Goal: Information Seeking & Learning: Learn about a topic

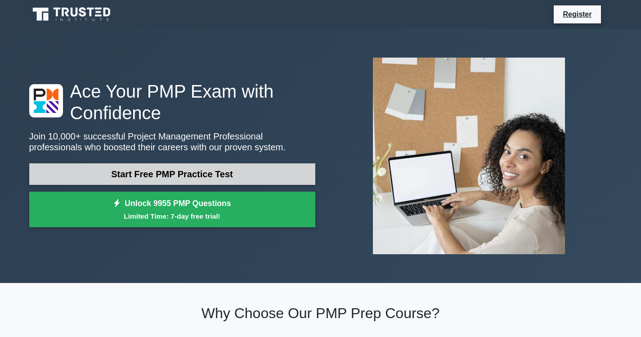
click at [168, 163] on link "Start Free PMP Practice Test" at bounding box center [172, 174] width 286 height 22
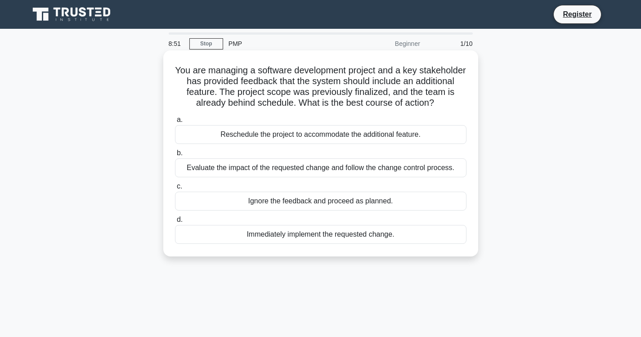
click at [319, 172] on div "Evaluate the impact of the requested change and follow the change control proce…" at bounding box center [321, 167] width 292 height 19
click at [175, 156] on input "b. Evaluate the impact of the requested change and follow the change control pr…" at bounding box center [175, 153] width 0 height 6
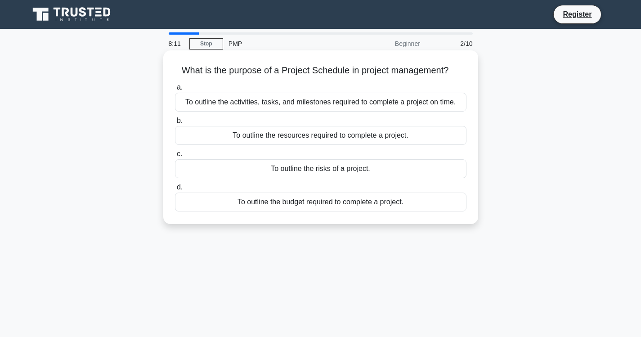
click at [361, 108] on div "To outline the activities, tasks, and milestones required to complete a project…" at bounding box center [321, 102] width 292 height 19
click at [175, 90] on input "a. To outline the activities, tasks, and milestones required to complete a proj…" at bounding box center [175, 88] width 0 height 6
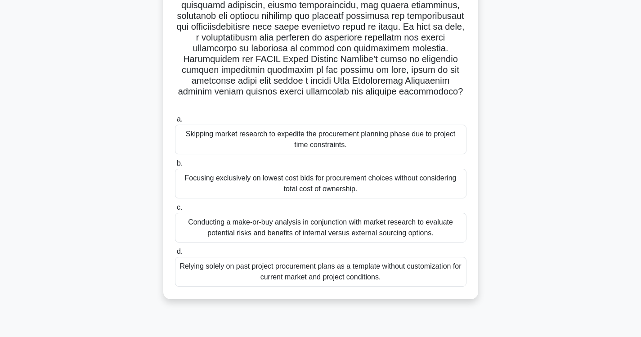
scroll to position [149, 0]
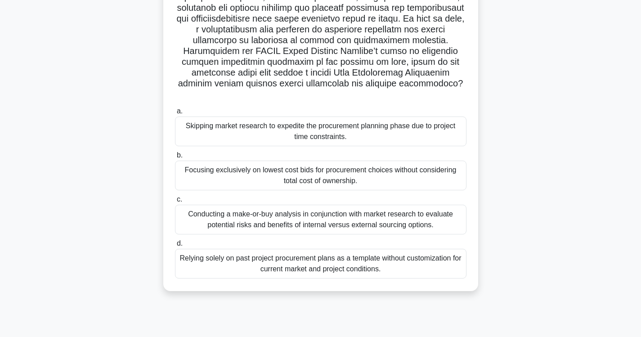
click at [319, 220] on div "Conducting a make-or-buy analysis in conjunction with market research to evalua…" at bounding box center [321, 220] width 292 height 30
click at [175, 203] on input "c. Conducting a make-or-buy analysis in conjunction with market research to eva…" at bounding box center [175, 200] width 0 height 6
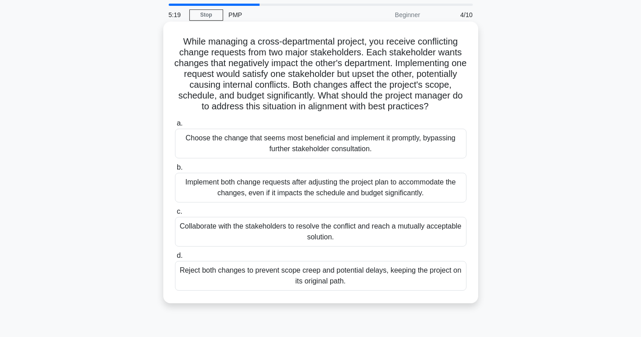
scroll to position [45, 0]
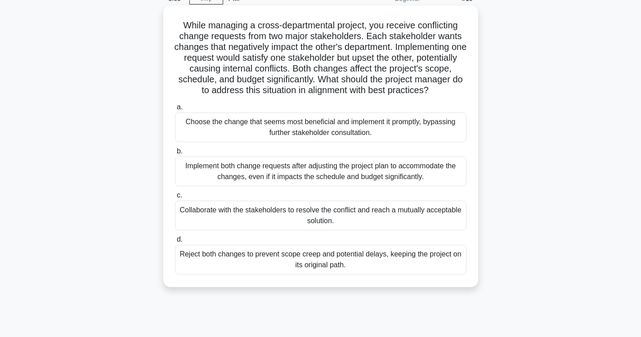
click at [336, 230] on div "Collaborate with the stakeholders to resolve the conflict and reach a mutually …" at bounding box center [321, 216] width 292 height 30
click at [175, 198] on input "c. Collaborate with the stakeholders to resolve the conflict and reach a mutual…" at bounding box center [175, 196] width 0 height 6
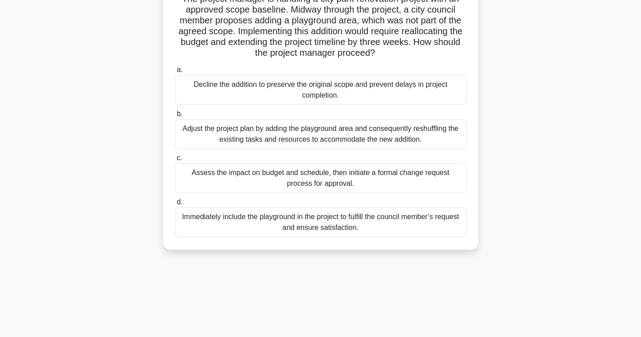
scroll to position [90, 0]
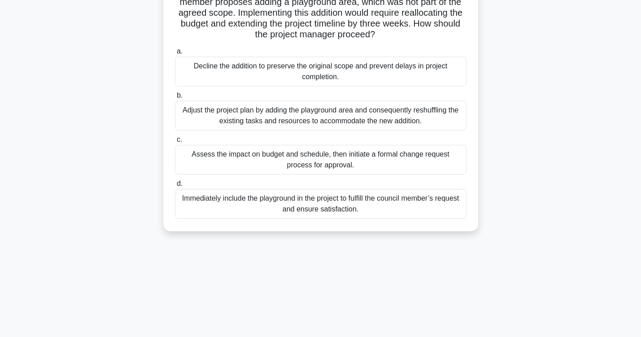
click at [311, 208] on div "Immediately include the playground in the project to fulfill the council member…" at bounding box center [321, 204] width 292 height 30
click at [175, 187] on input "d. Immediately include the playground in the project to fulfill the council mem…" at bounding box center [175, 184] width 0 height 6
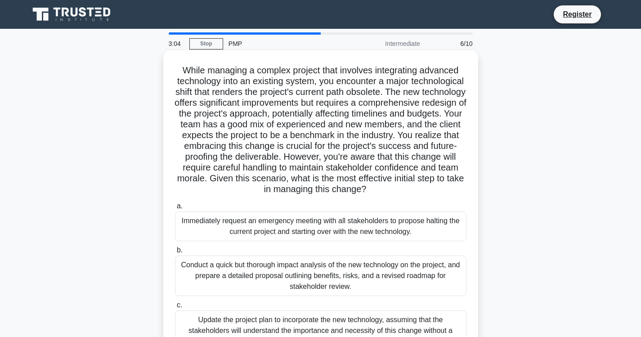
scroll to position [45, 0]
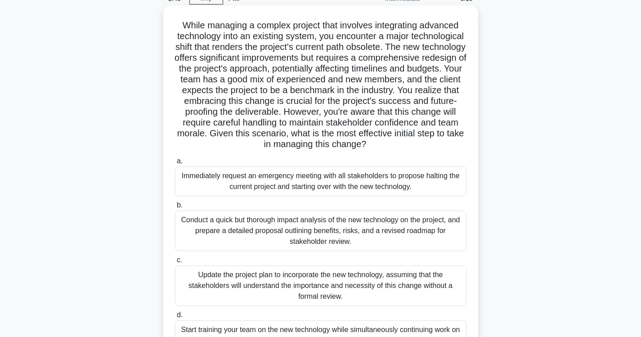
click at [317, 236] on div "Conduct a quick but thorough impact analysis of the new technology on the proje…" at bounding box center [321, 231] width 292 height 41
drag, startPoint x: 259, startPoint y: 226, endPoint x: 253, endPoint y: 230, distance: 6.8
click at [258, 226] on div "Conduct a quick but thorough impact analysis of the new technology on the proje…" at bounding box center [321, 231] width 292 height 41
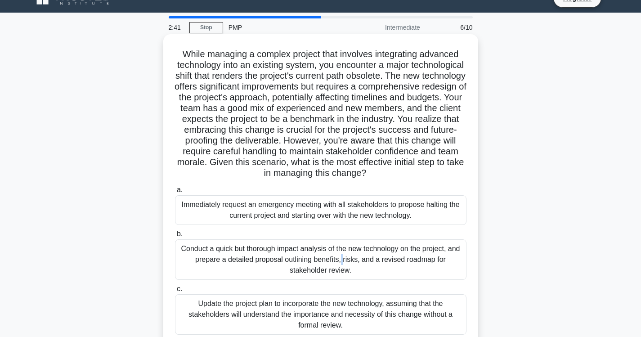
scroll to position [0, 0]
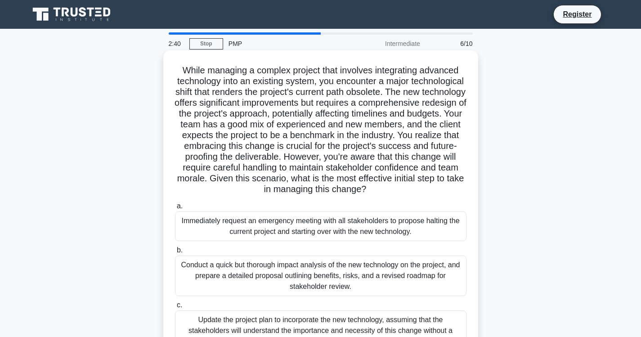
drag, startPoint x: 245, startPoint y: 280, endPoint x: 251, endPoint y: 284, distance: 6.8
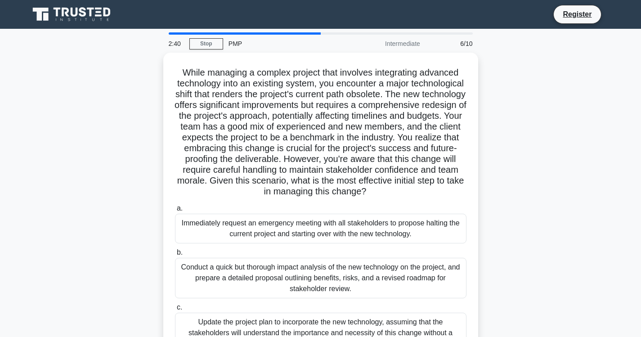
click at [246, 281] on div "Conduct a quick but thorough impact analysis of the new technology on the proje…" at bounding box center [321, 278] width 292 height 41
click at [175, 256] on input "b. Conduct a quick but thorough impact analysis of the new technology on the pr…" at bounding box center [175, 253] width 0 height 6
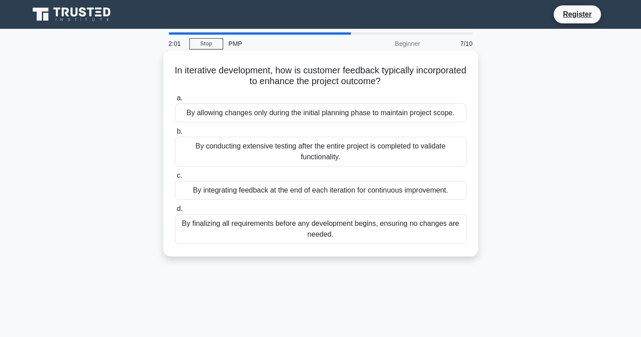
click at [320, 229] on div "By finalizing all requirements before any development begins, ensuring no chang…" at bounding box center [321, 229] width 292 height 30
click at [175, 212] on input "d. By finalizing all requirements before any development begins, ensuring no ch…" at bounding box center [175, 209] width 0 height 6
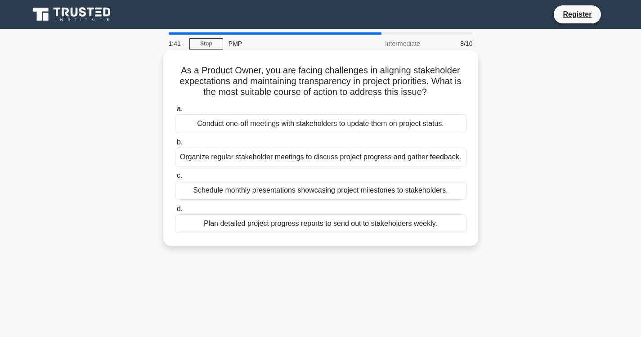
click at [383, 126] on div "Conduct one-off meetings with stakeholders to update them on project status." at bounding box center [321, 123] width 292 height 19
click at [175, 112] on input "a. Conduct one-off meetings with stakeholders to update them on project status." at bounding box center [175, 109] width 0 height 6
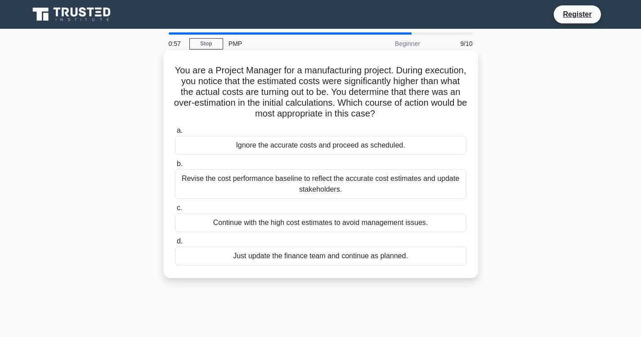
click at [351, 258] on div "Just update the finance team and continue as planned." at bounding box center [321, 256] width 292 height 19
click at [175, 244] on input "d. Just update the finance team and continue as planned." at bounding box center [175, 242] width 0 height 6
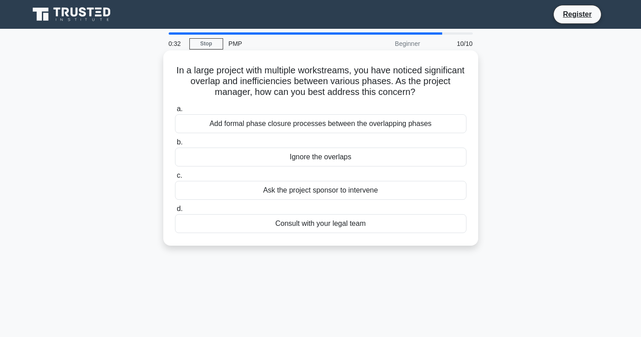
click at [337, 225] on div "Consult with your legal team" at bounding box center [321, 223] width 292 height 19
click at [175, 212] on input "d. Consult with your legal team" at bounding box center [175, 209] width 0 height 6
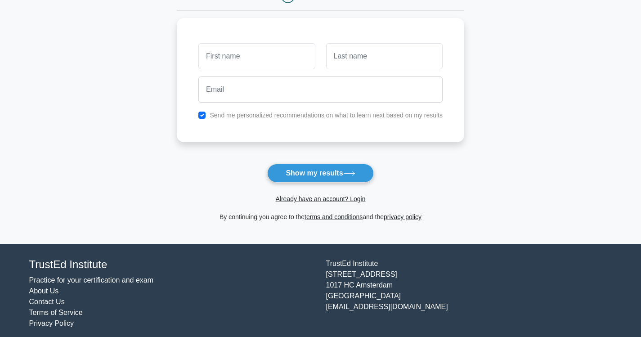
scroll to position [116, 0]
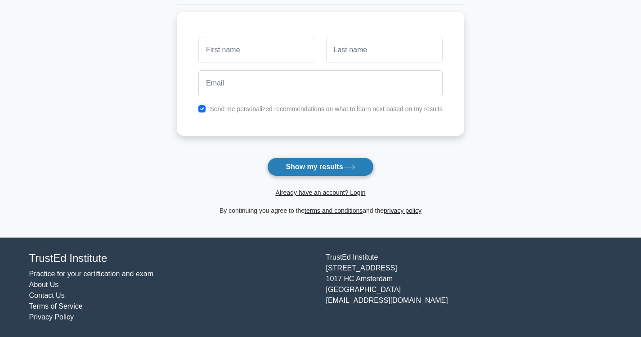
drag, startPoint x: 293, startPoint y: 166, endPoint x: 283, endPoint y: 161, distance: 11.3
click at [291, 164] on button "Show my results" at bounding box center [320, 167] width 106 height 19
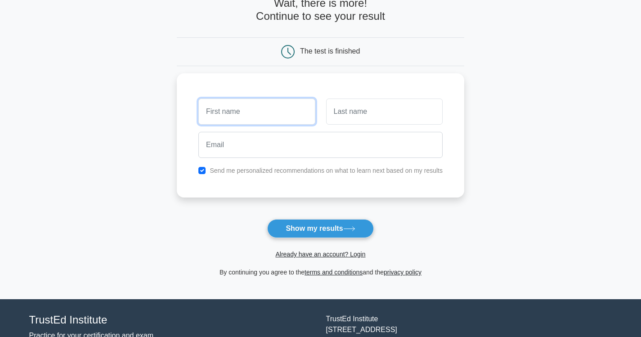
scroll to position [0, 0]
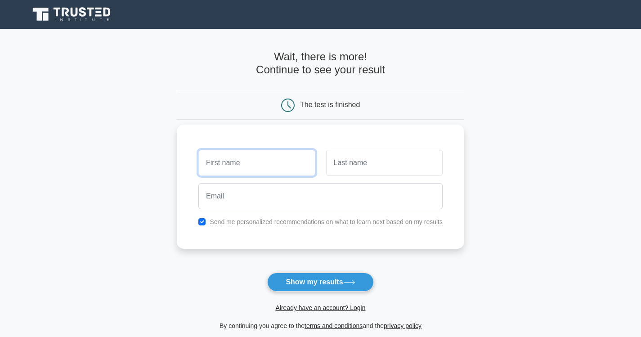
click at [244, 166] on input "text" at bounding box center [256, 163] width 117 height 26
type input "dharmendra"
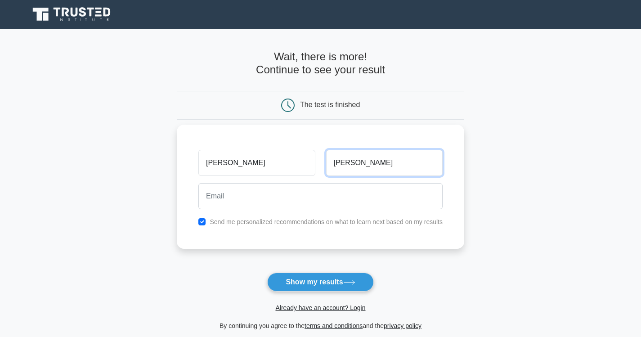
type input "kewlani"
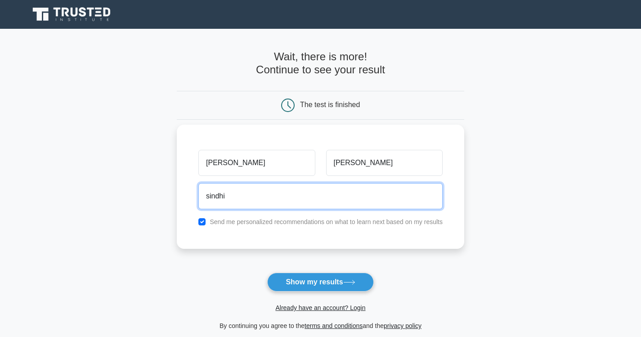
type input "sindhi.wirso@gmail.com"
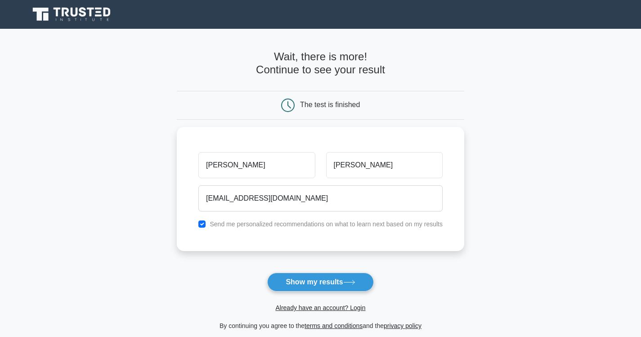
click at [304, 282] on button "Show my results" at bounding box center [320, 282] width 106 height 19
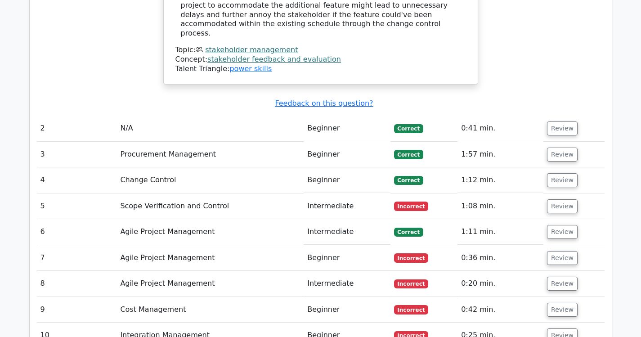
scroll to position [1125, 0]
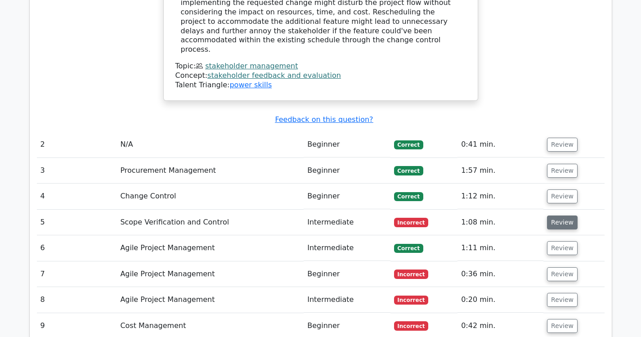
click at [555, 216] on button "Review" at bounding box center [562, 223] width 31 height 14
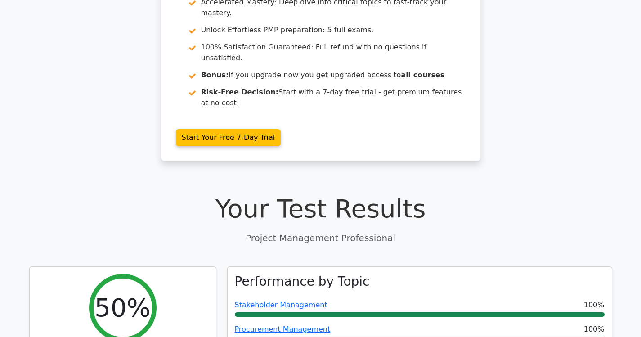
scroll to position [0, 0]
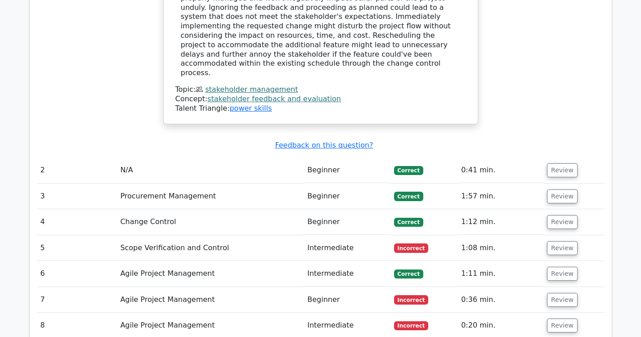
scroll to position [1125, 0]
